Goal: Information Seeking & Learning: Learn about a topic

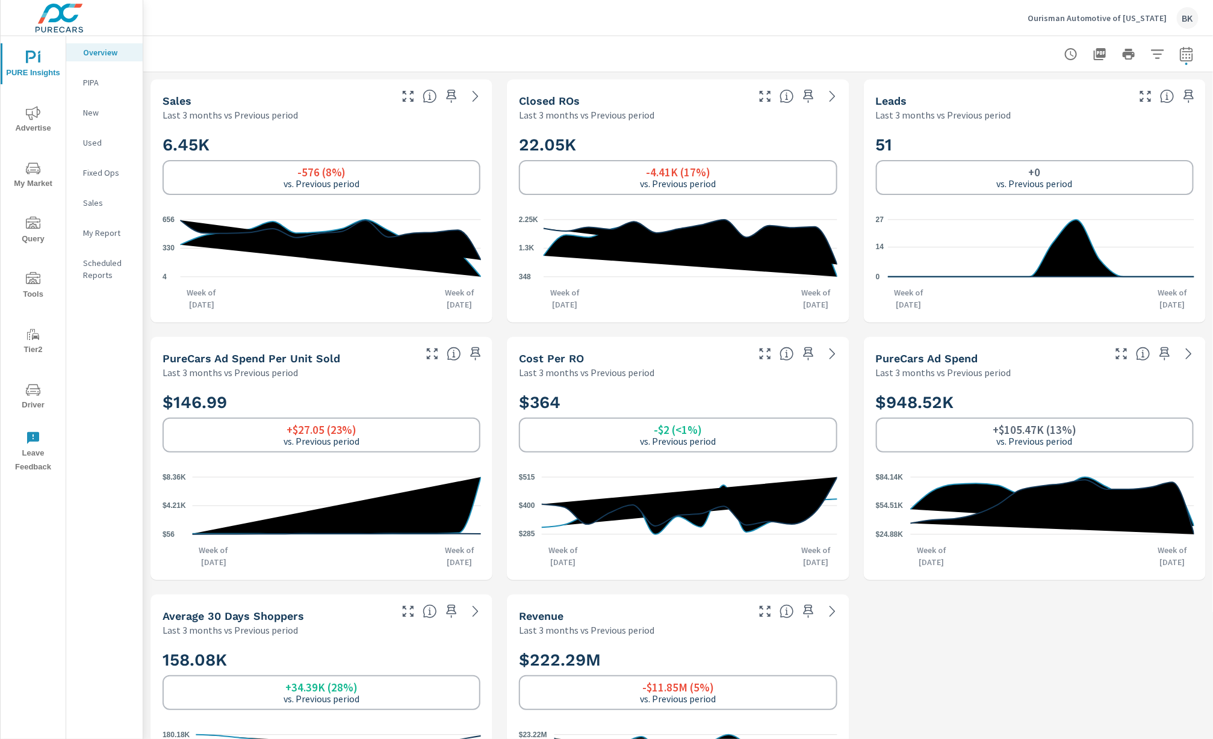
scroll to position [206, 0]
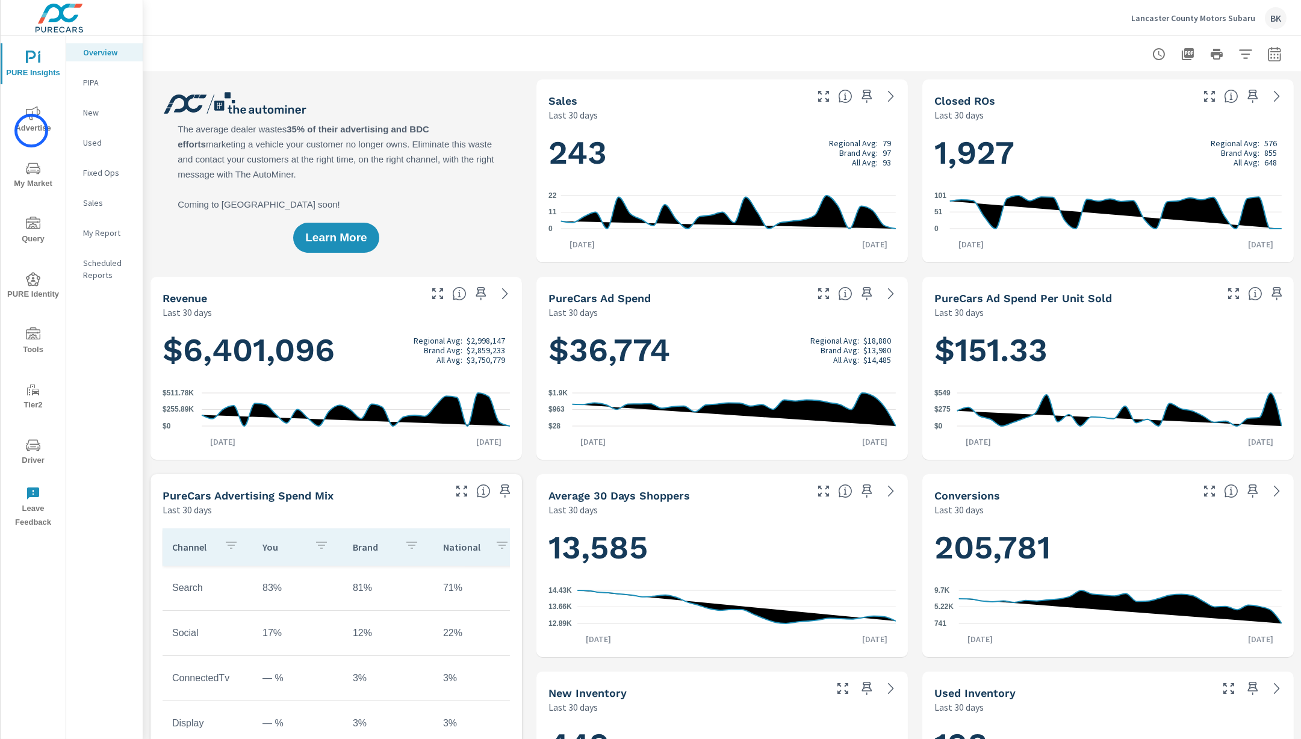
click at [31, 131] on span "Advertise" at bounding box center [33, 120] width 58 height 29
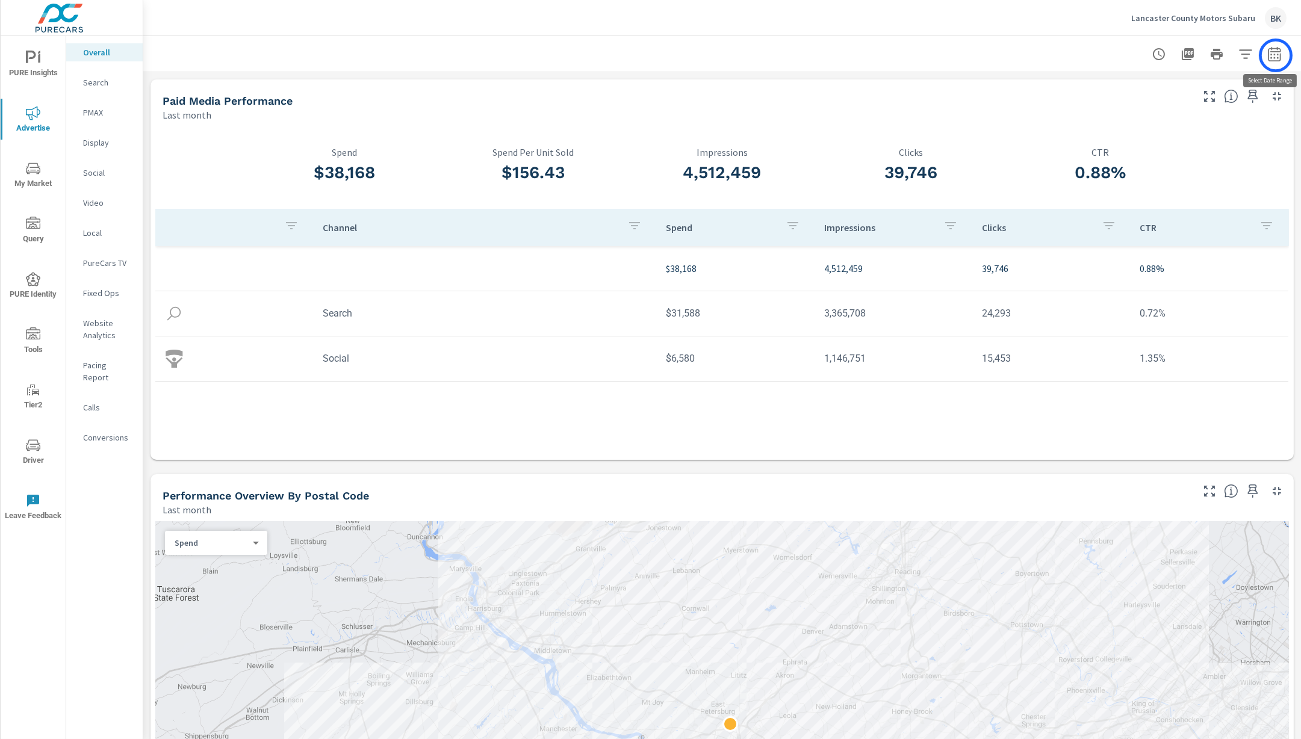
click at [1275, 55] on icon "button" at bounding box center [1274, 54] width 14 height 14
select select "Last month"
click at [1158, 138] on p "+ Add comparison" at bounding box center [1190, 135] width 154 height 14
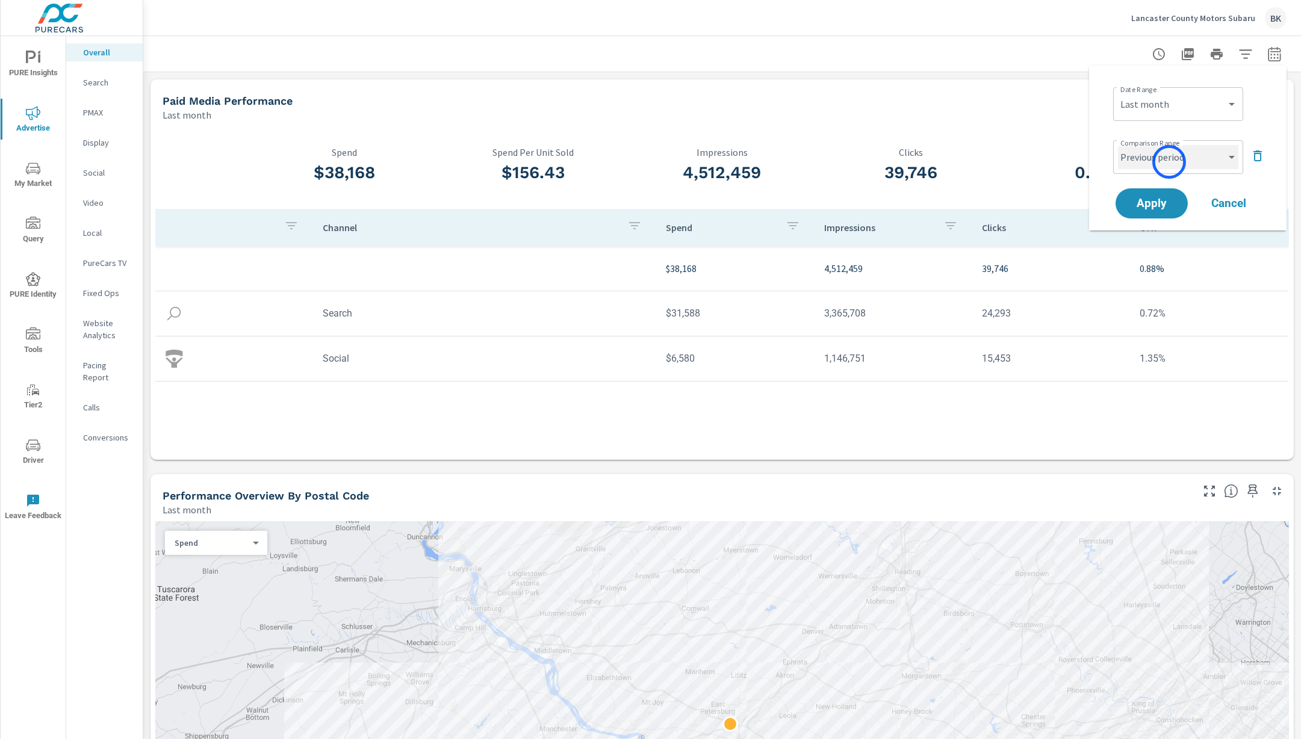
click at [1169, 162] on select "Custom Previous period Previous month Previous year" at bounding box center [1178, 157] width 120 height 24
click at [1118, 145] on select "Custom Previous period Previous month Previous year" at bounding box center [1178, 157] width 120 height 24
select select "Previous month"
click at [1152, 208] on span "Apply" at bounding box center [1151, 203] width 49 height 11
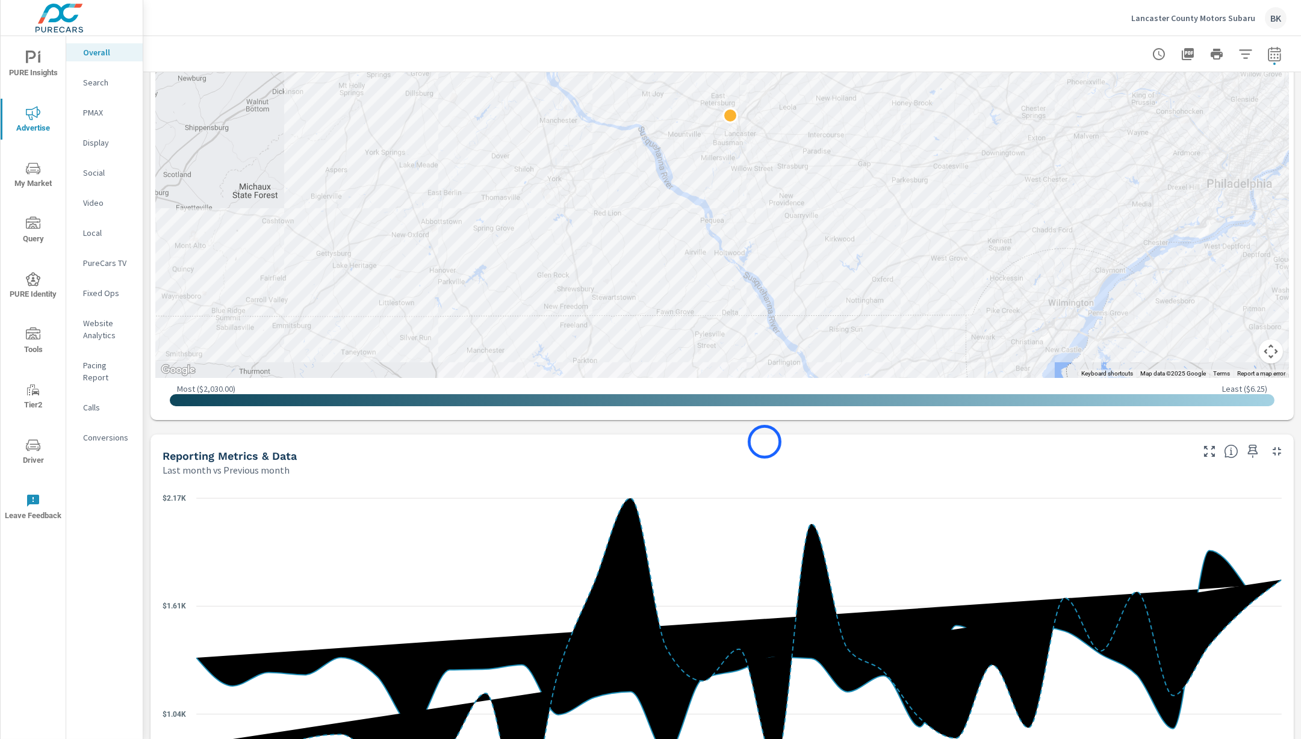
scroll to position [732, 0]
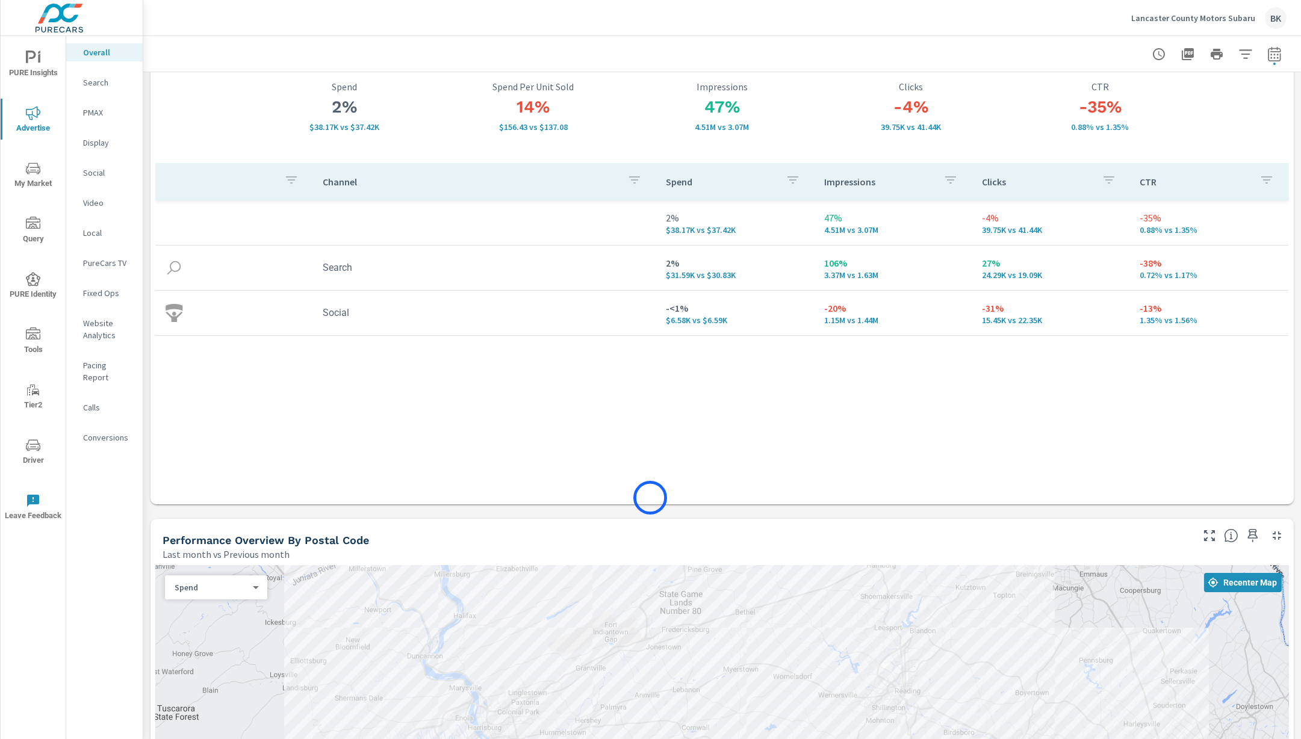
scroll to position [79, 0]
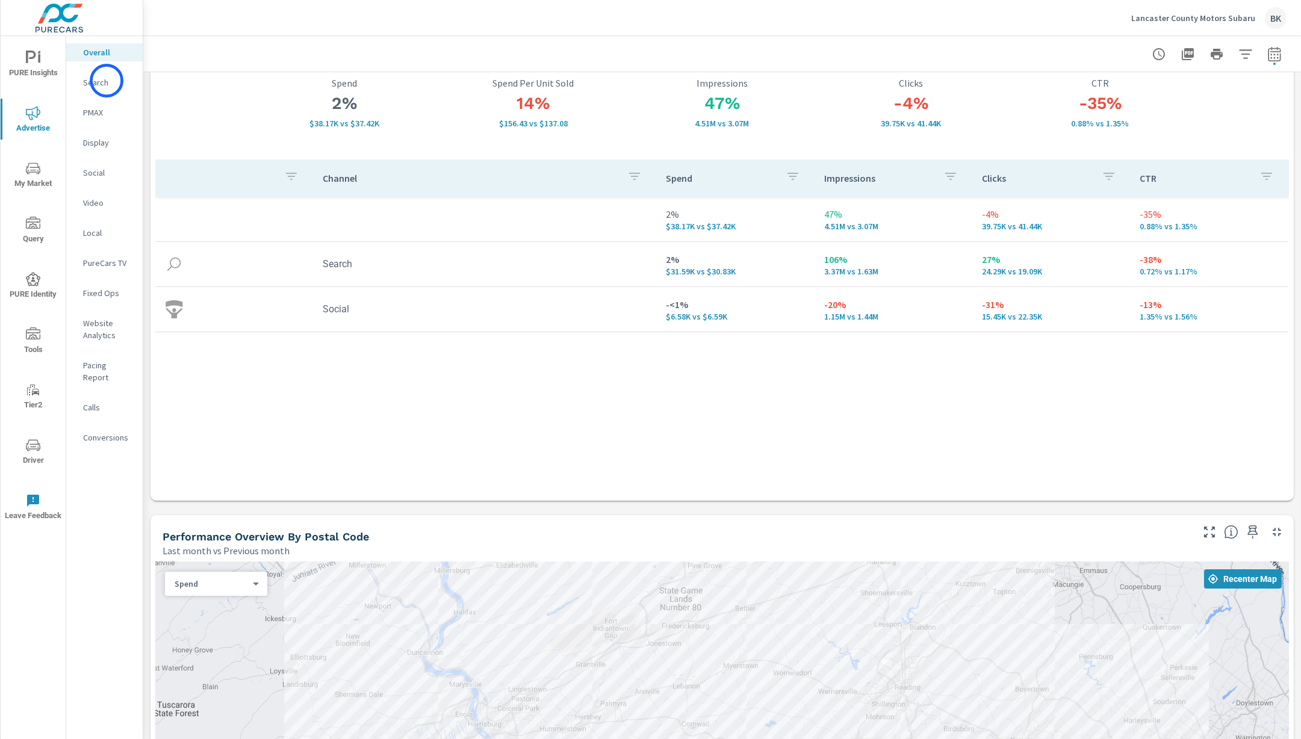
click at [107, 81] on p "Search" at bounding box center [108, 82] width 50 height 12
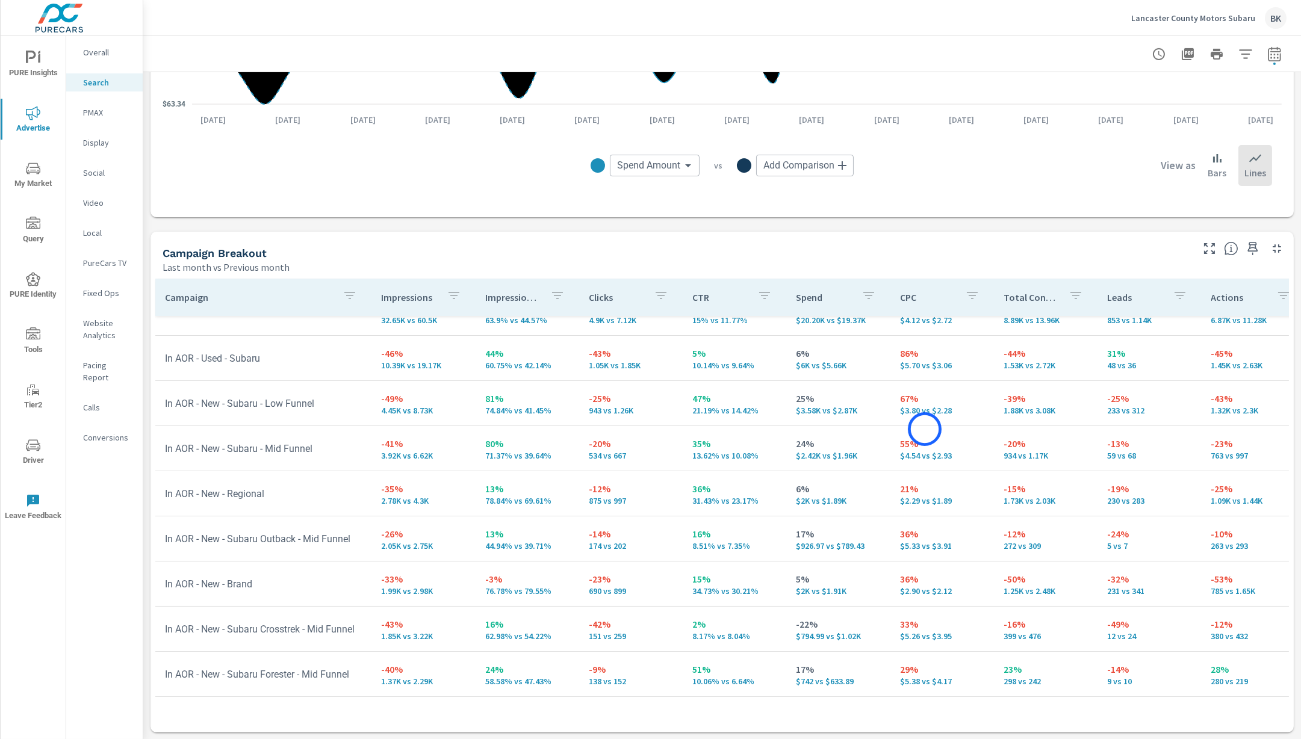
scroll to position [26, 0]
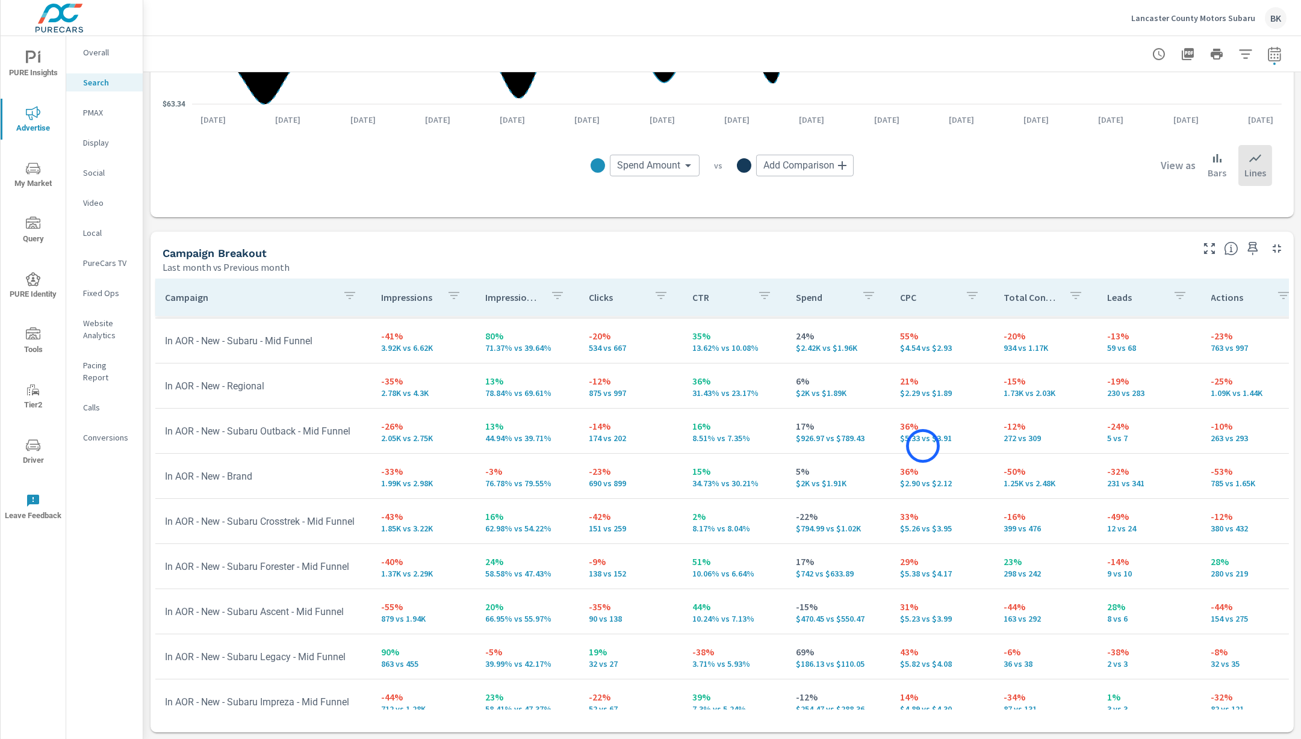
scroll to position [134, 0]
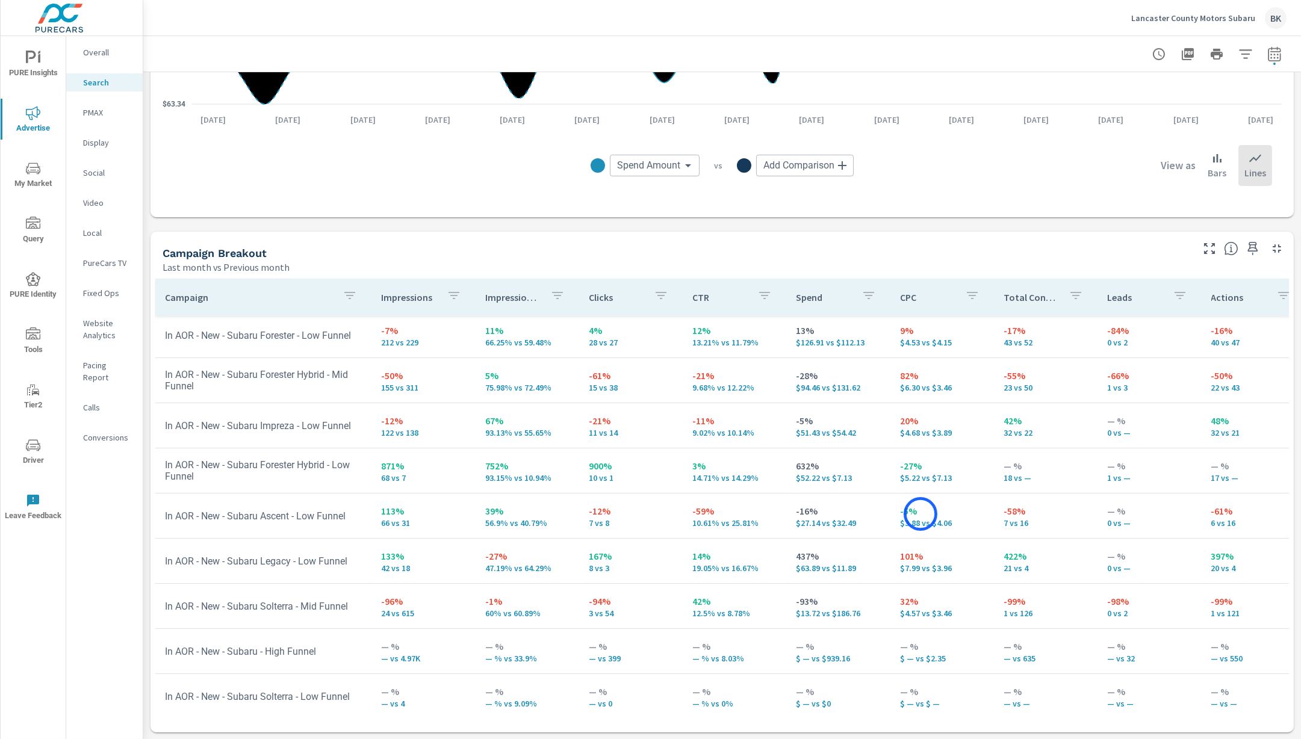
scroll to position [645, 0]
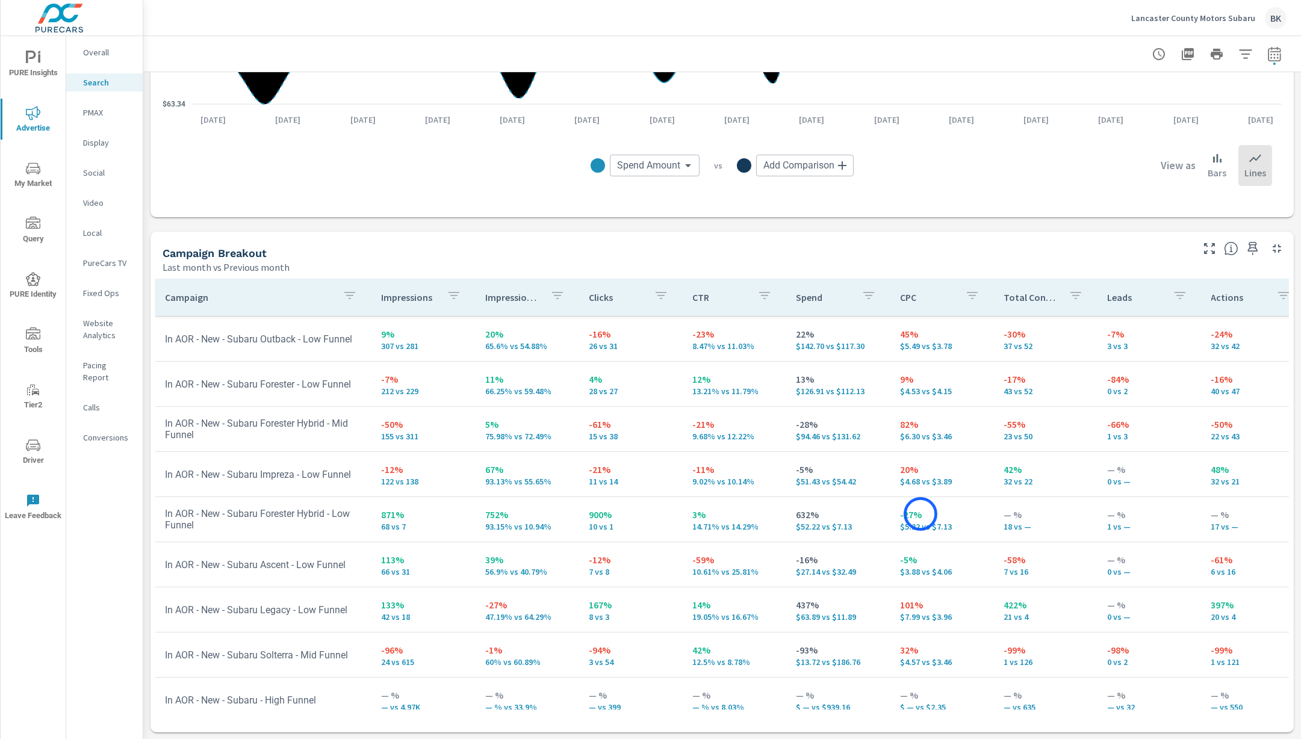
scroll to position [575, 0]
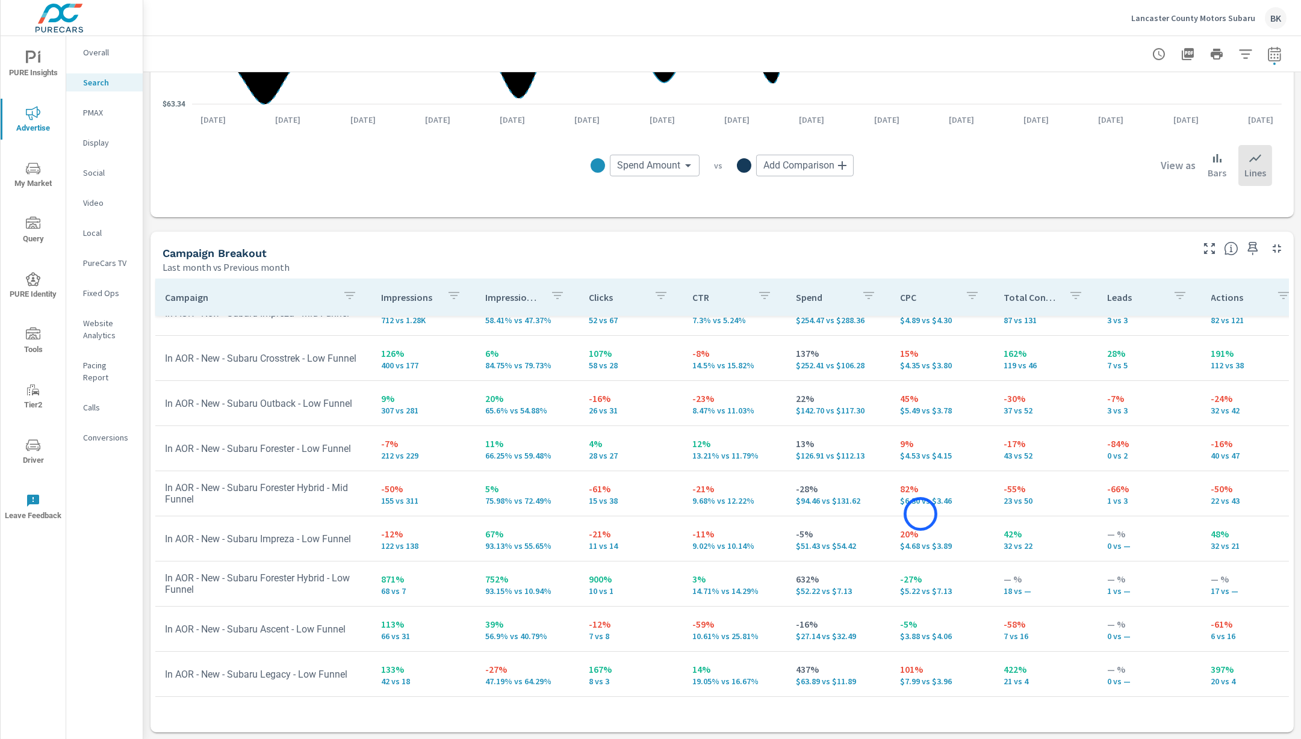
scroll to position [475, 0]
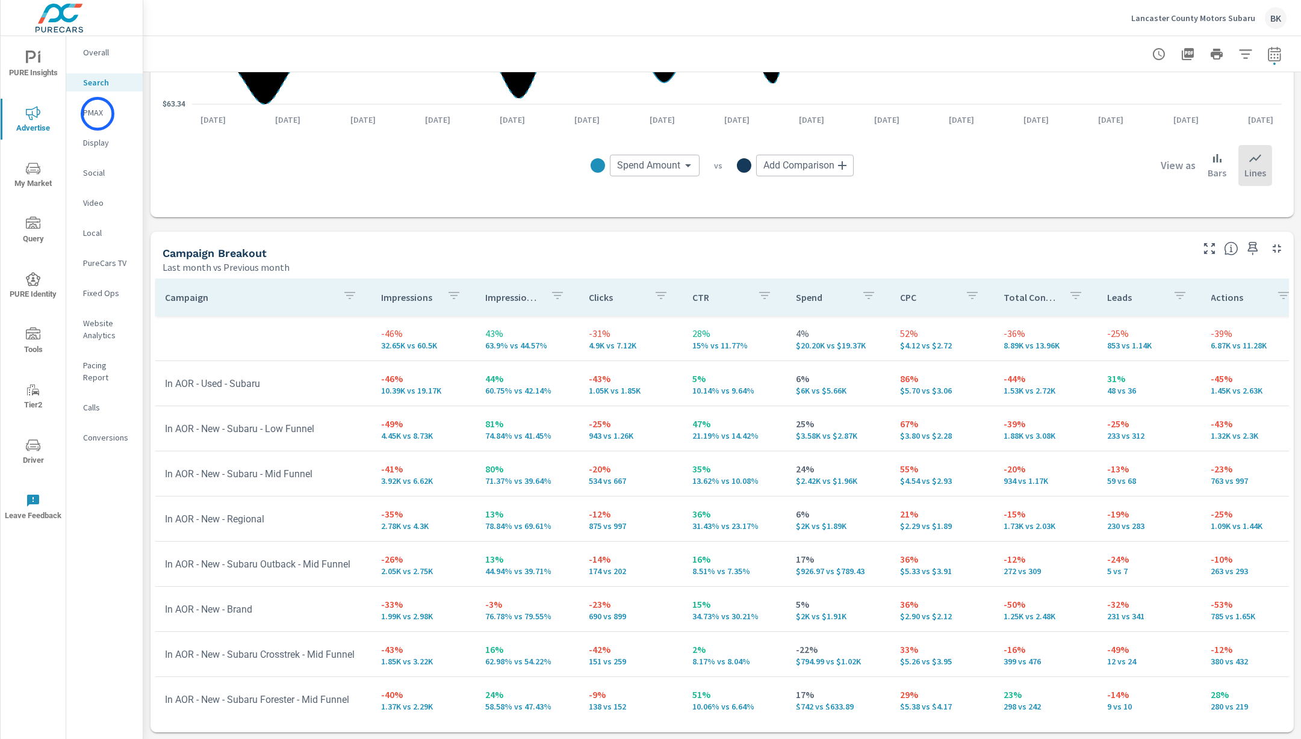
click at [98, 114] on p "PMAX" at bounding box center [108, 113] width 50 height 12
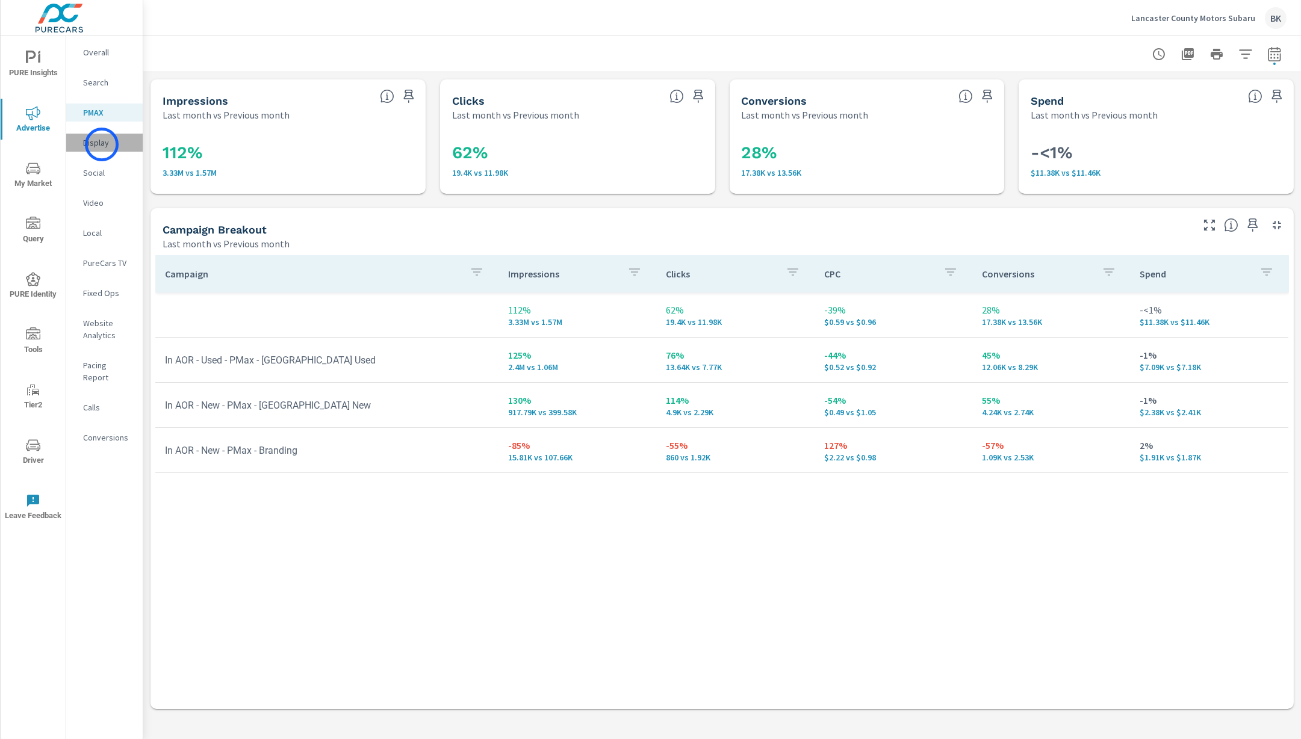
click at [102, 144] on p "Display" at bounding box center [108, 143] width 50 height 12
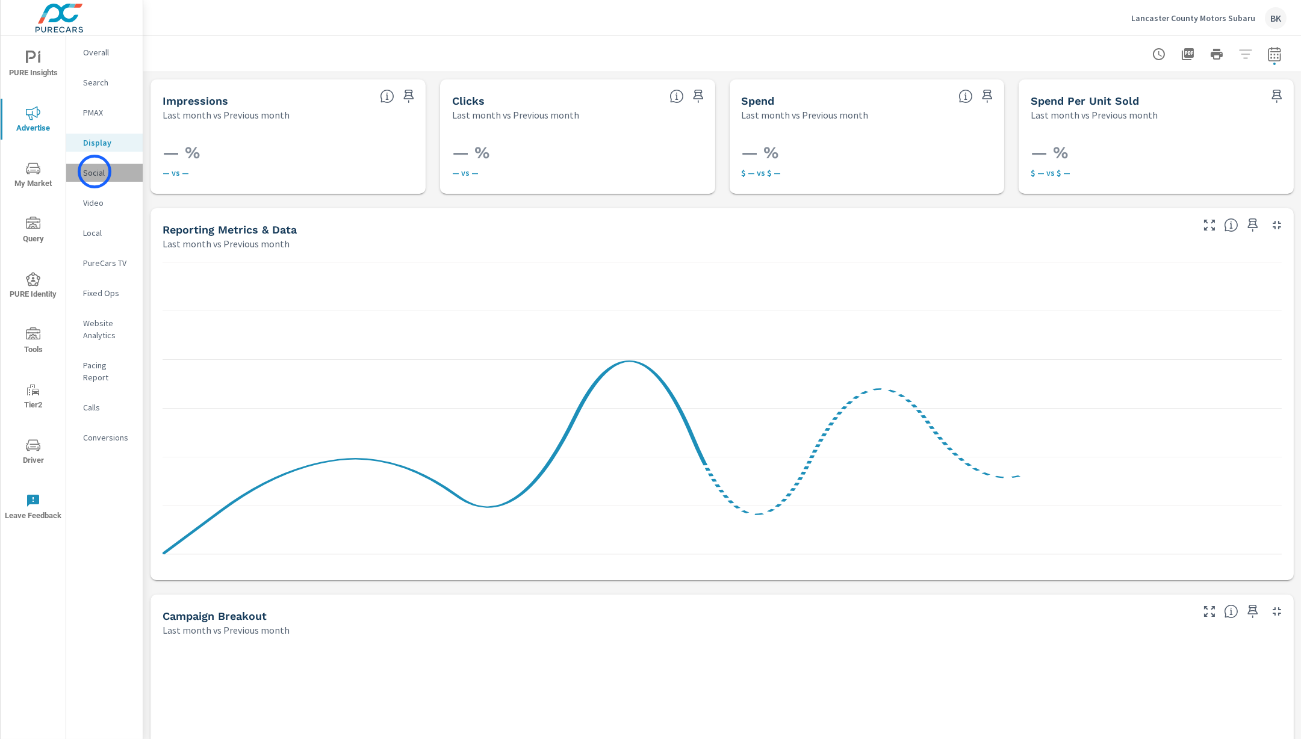
click at [94, 172] on p "Social" at bounding box center [108, 173] width 50 height 12
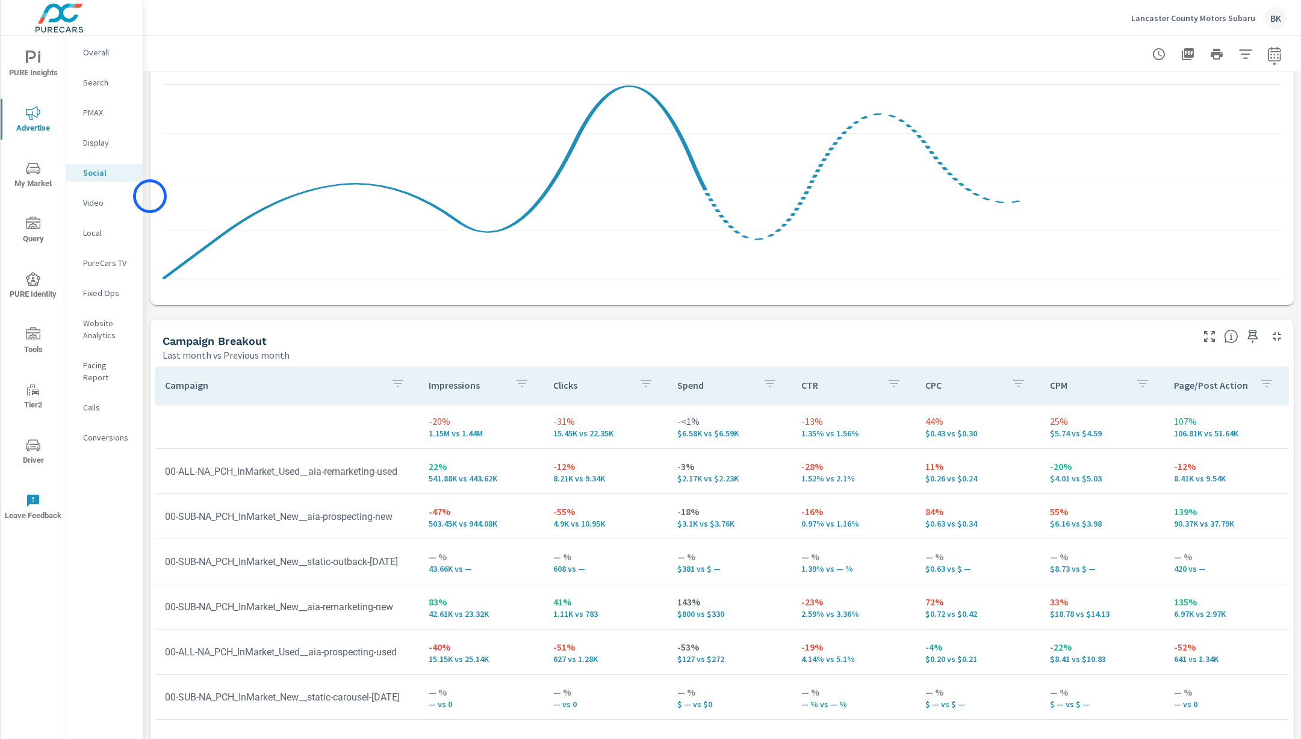
scroll to position [338, 0]
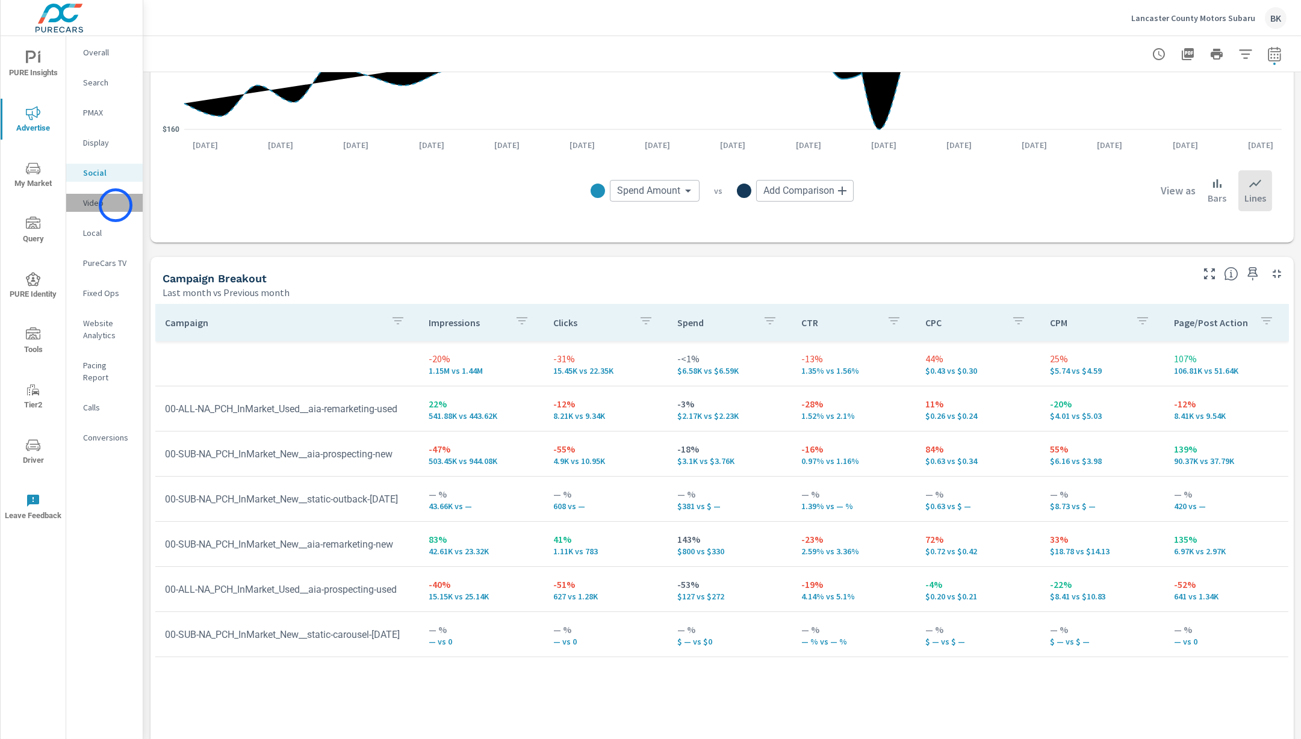
click at [116, 205] on p "Video" at bounding box center [108, 203] width 50 height 12
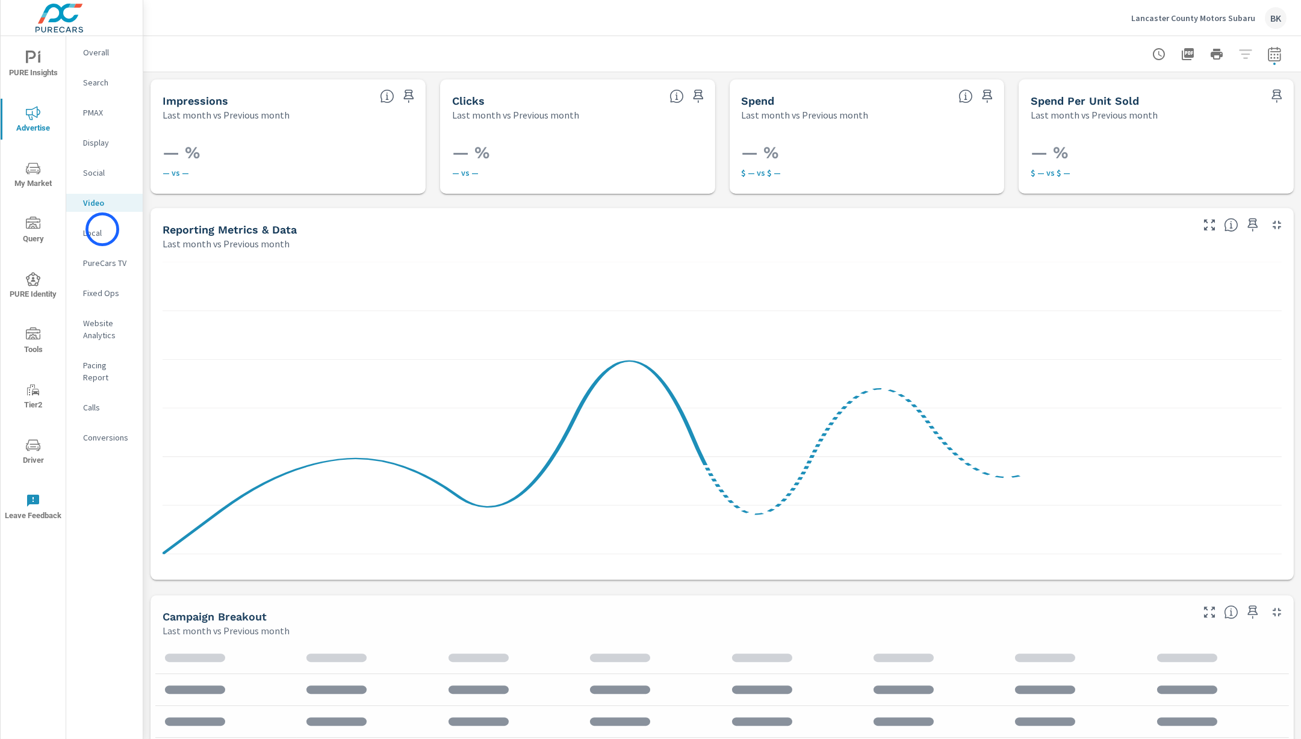
click at [102, 229] on p "Local" at bounding box center [108, 233] width 50 height 12
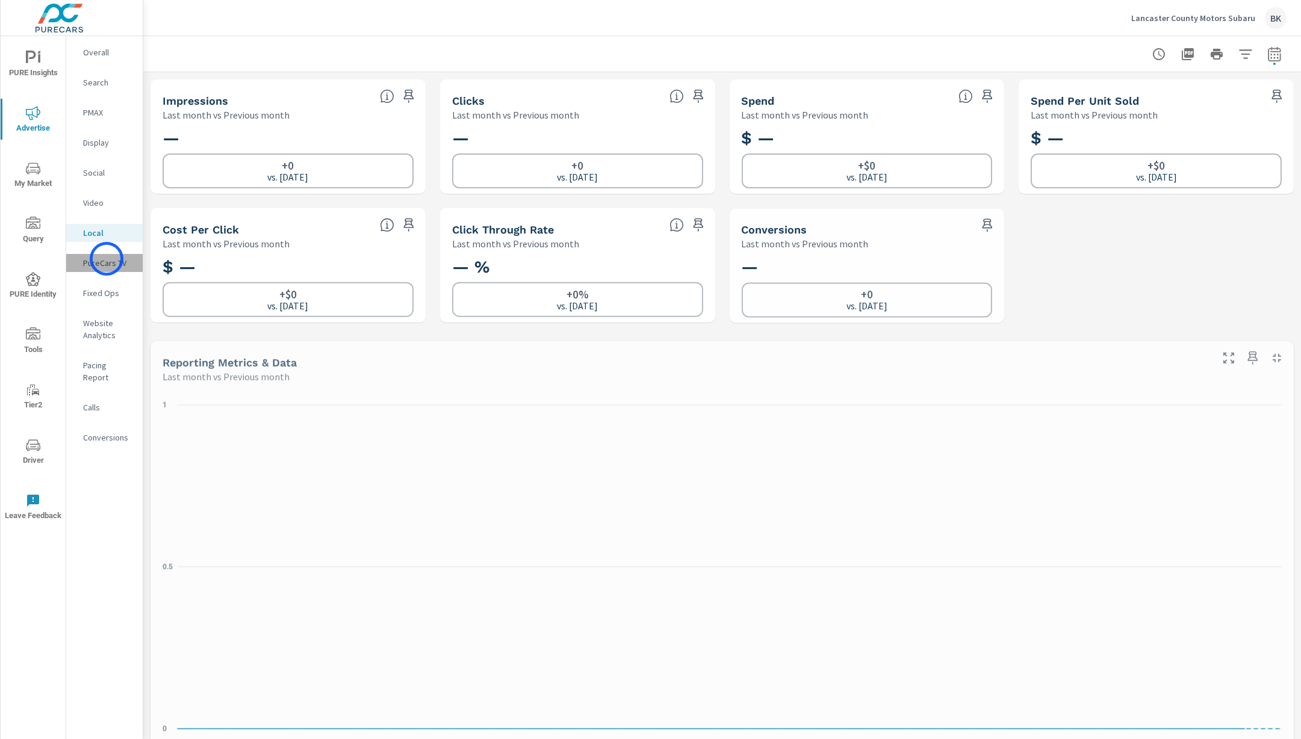
click at [107, 259] on p "PureCars TV" at bounding box center [108, 263] width 50 height 12
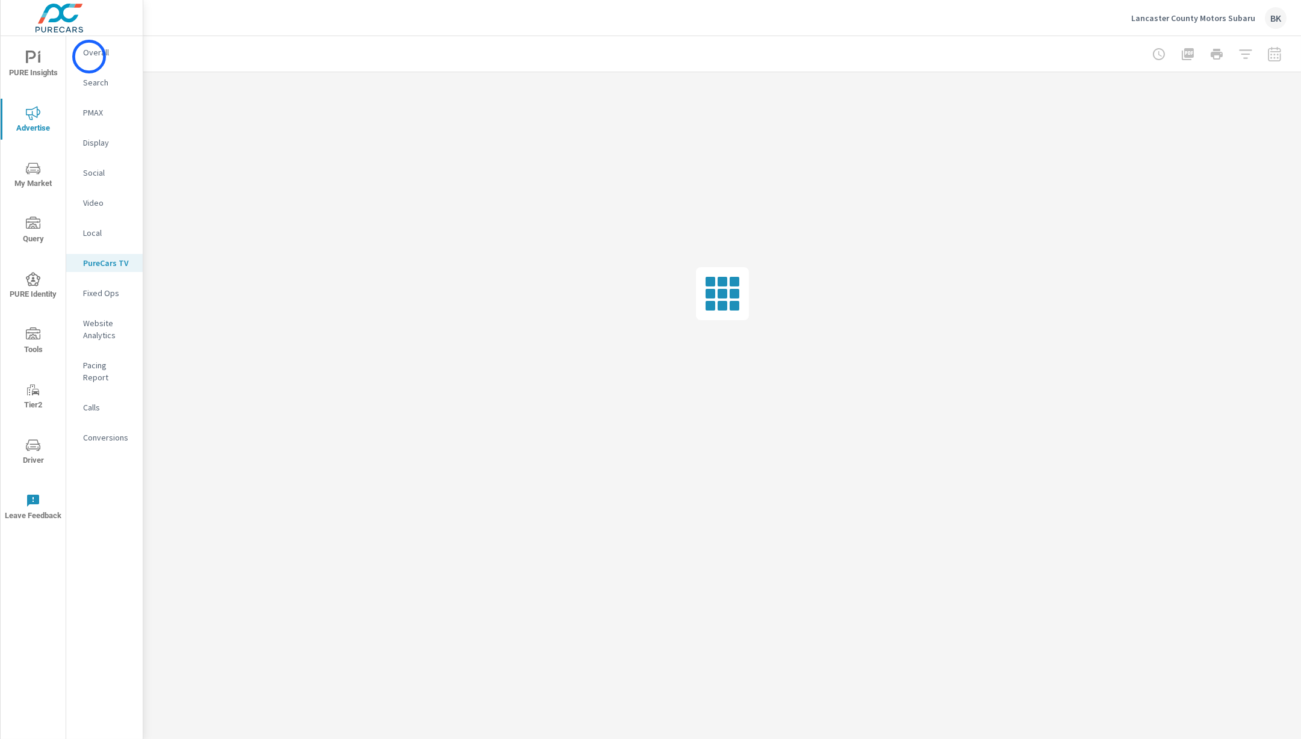
click at [89, 57] on p "Overall" at bounding box center [108, 52] width 50 height 12
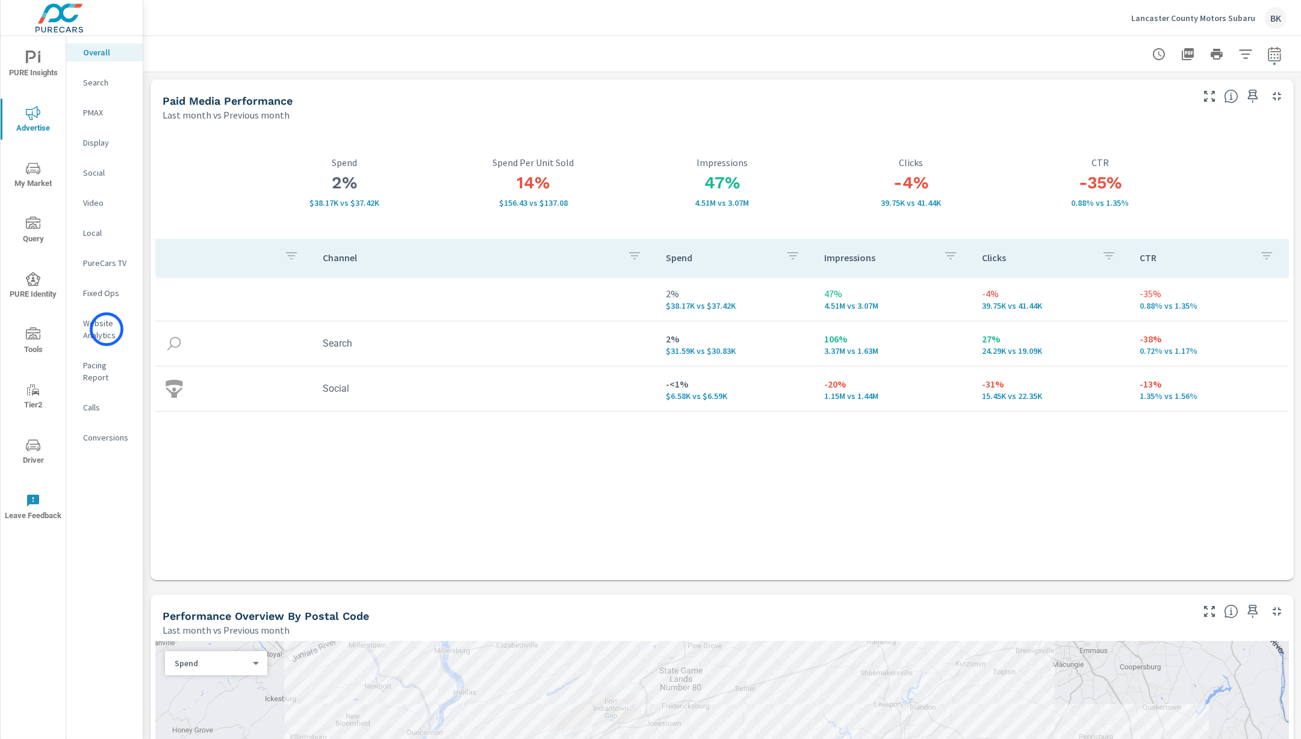
click at [107, 329] on p "Website Analytics" at bounding box center [108, 329] width 50 height 24
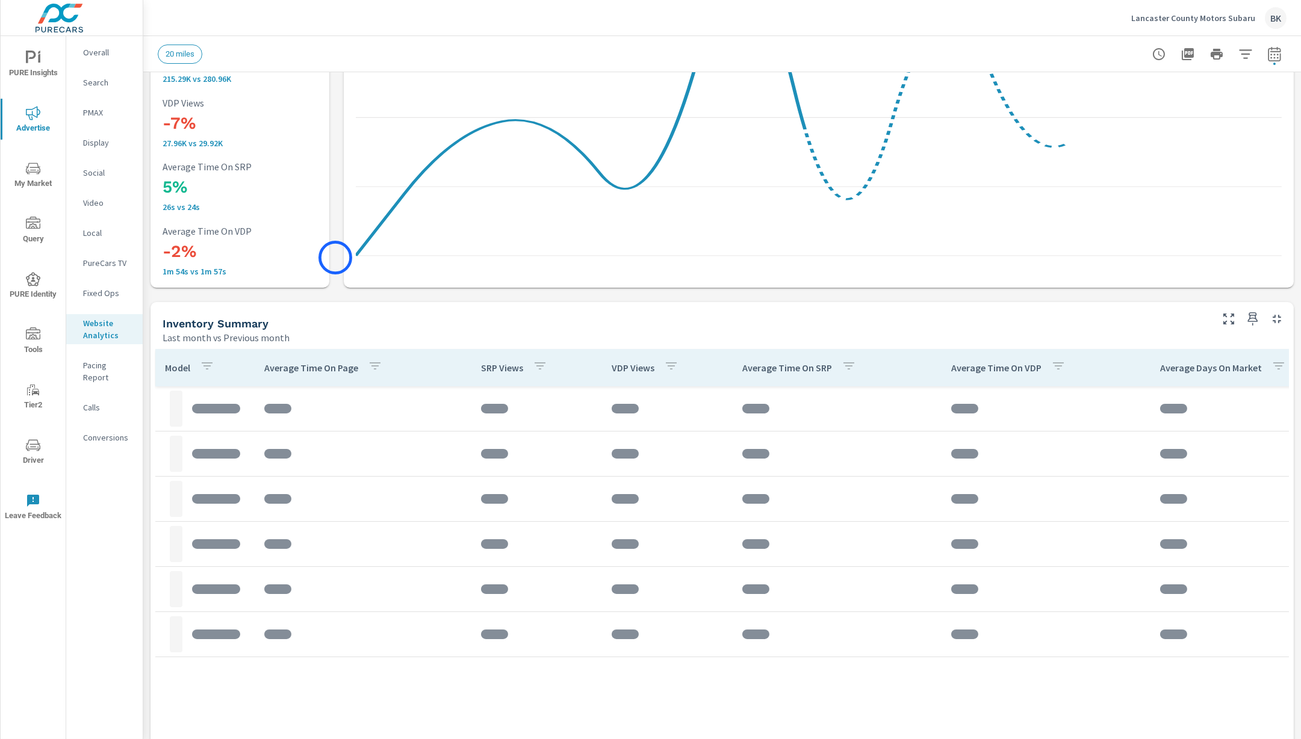
scroll to position [161, 0]
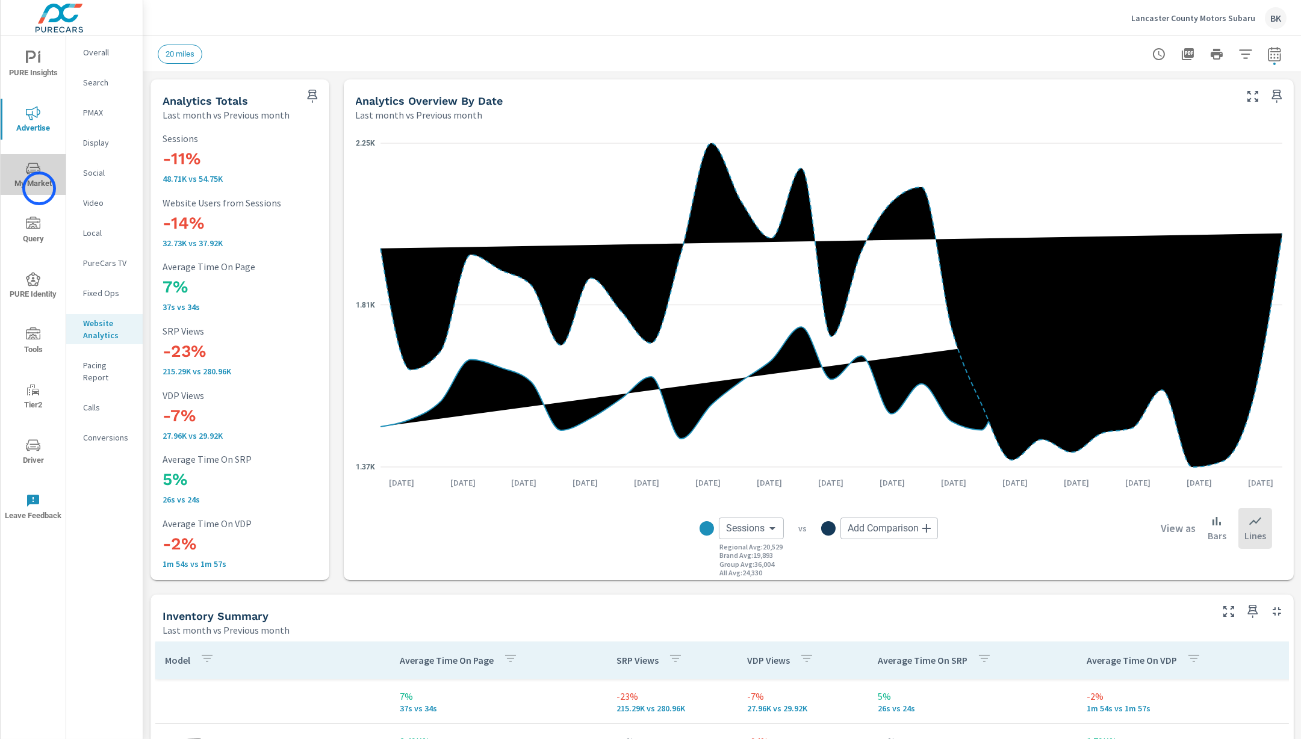
click at [39, 188] on span "My Market" at bounding box center [33, 175] width 58 height 29
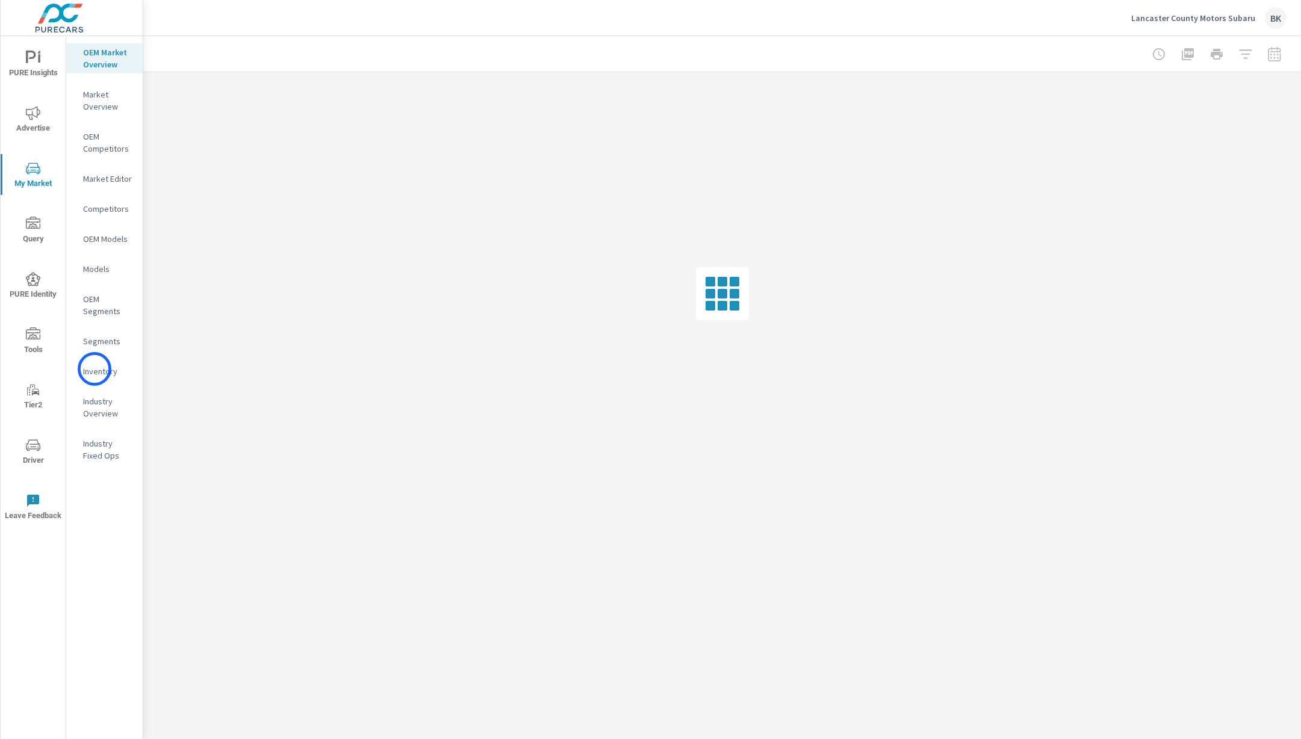
click at [95, 370] on p "Inventory" at bounding box center [108, 371] width 50 height 12
